Goal: Task Accomplishment & Management: Manage account settings

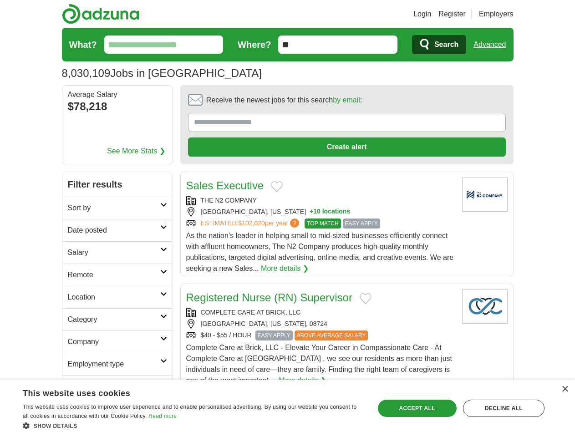
click at [431, 14] on link "Login" at bounding box center [423, 14] width 18 height 11
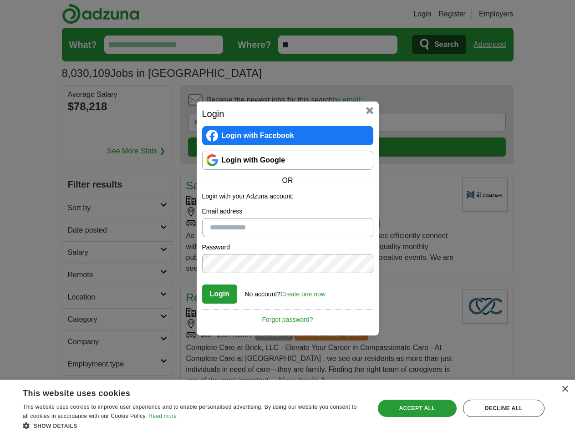
click at [507, 14] on div "Login Login with Facebook Login with Google OR Login with your Adzuna account: …" at bounding box center [287, 218] width 575 height 437
click at [493, 45] on div "Login Login with Facebook Login with Google OR Login with your Adzuna account: …" at bounding box center [287, 218] width 575 height 437
click at [110, 108] on div "Login Login with Facebook Login with Google OR Login with your Adzuna account: …" at bounding box center [287, 218] width 575 height 437
click at [322, 103] on div "Login Login with Facebook Login with Google OR Login with your Adzuna account: …" at bounding box center [288, 219] width 182 height 234
click at [533, 103] on div "Login Login with Facebook Login with Google OR Login with your Adzuna account: …" at bounding box center [287, 218] width 575 height 437
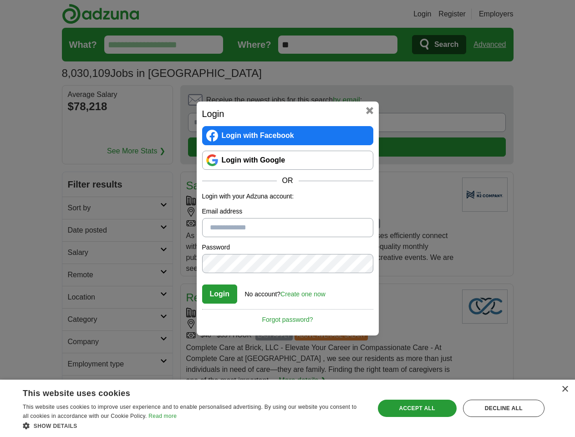
click at [77, 164] on div "Login Login with Facebook Login with Google OR Login with your Adzuna account: …" at bounding box center [287, 218] width 575 height 437
click at [77, 186] on div "Login Login with Facebook Login with Google OR Login with your Adzuna account: …" at bounding box center [287, 218] width 575 height 437
click at [77, 209] on div "Login Login with Facebook Login with Google OR Login with your Adzuna account: …" at bounding box center [287, 218] width 575 height 437
click at [77, 231] on div "Login Login with Facebook Login with Google OR Login with your Adzuna account: …" at bounding box center [287, 218] width 575 height 437
